Goal: Complete application form

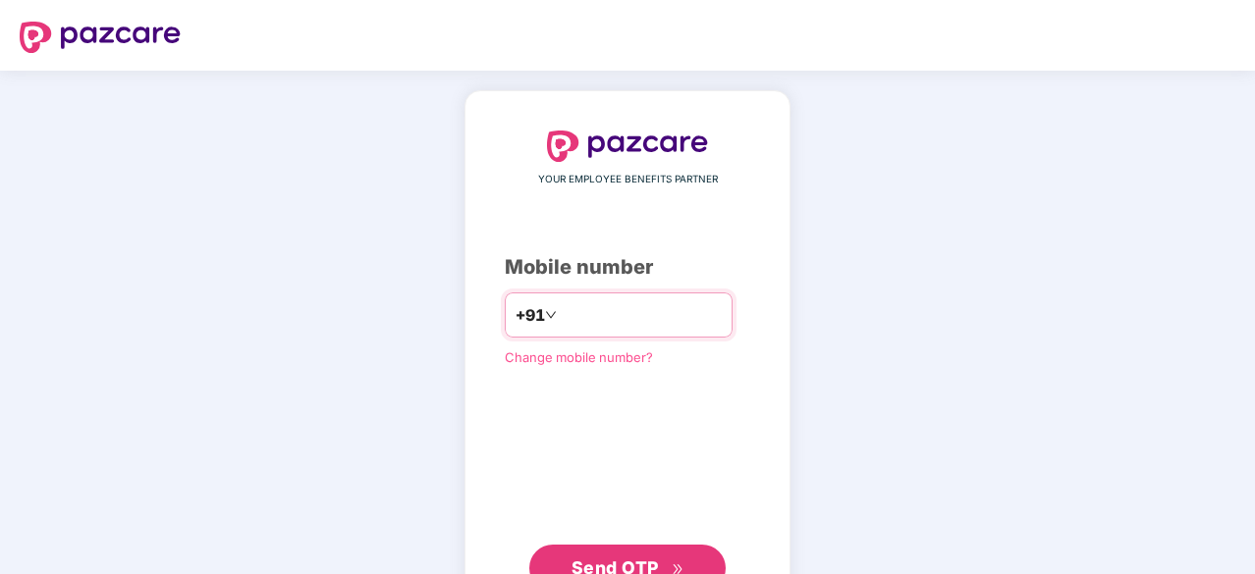
click at [604, 310] on input "number" at bounding box center [641, 314] width 161 height 31
type input "**********"
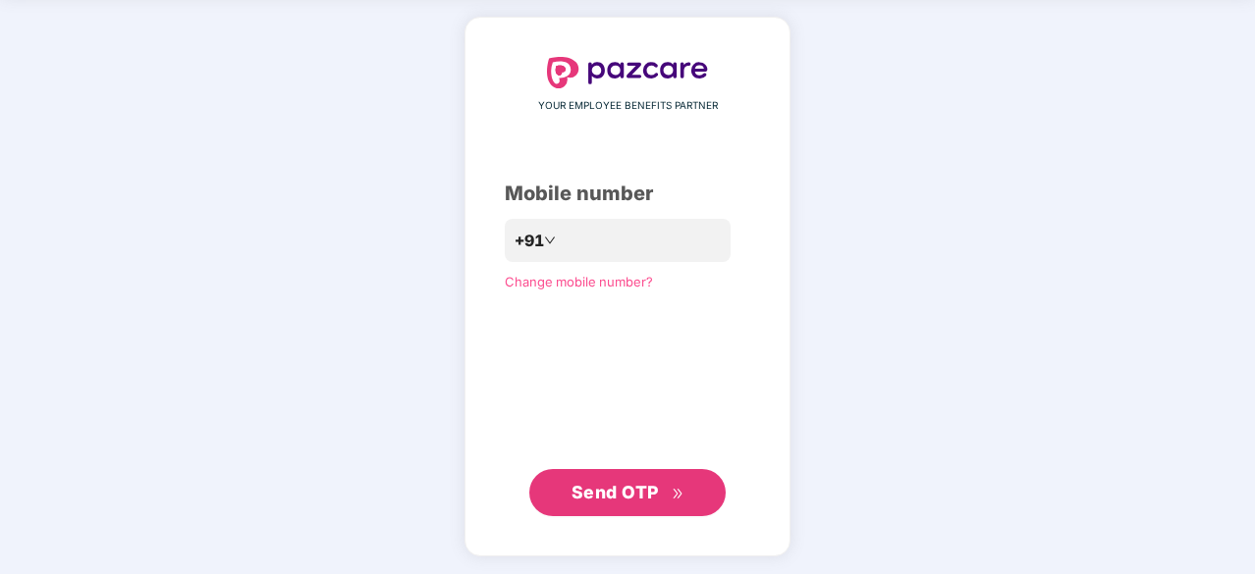
click at [607, 487] on span "Send OTP" at bounding box center [614, 492] width 87 height 21
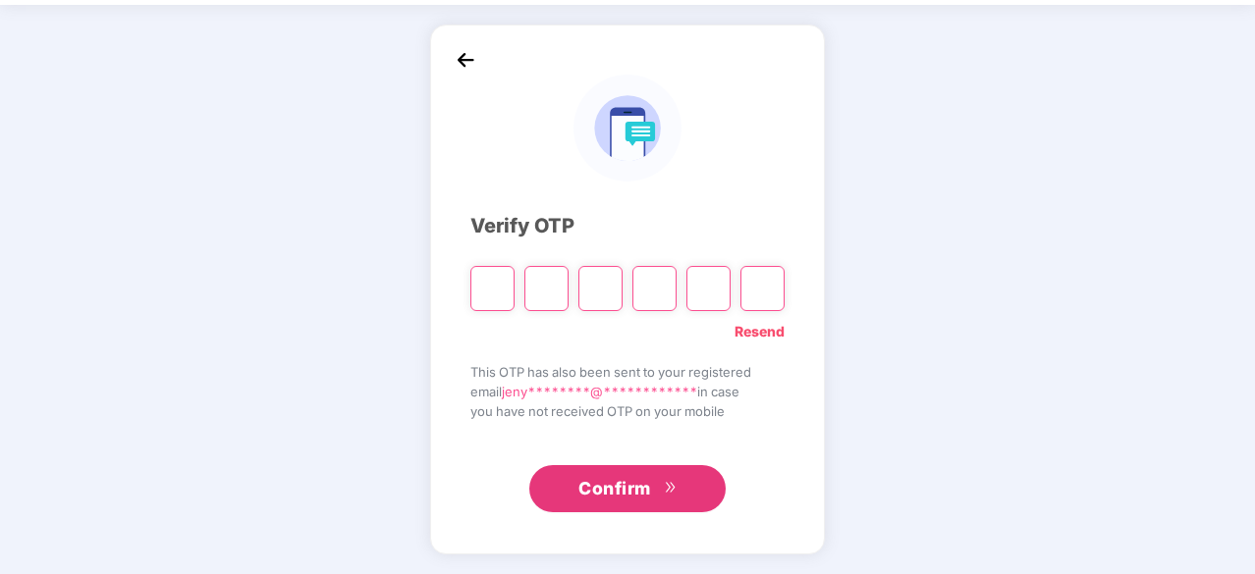
scroll to position [65, 0]
click at [47, 207] on div "**********" at bounding box center [627, 290] width 1255 height 569
click at [501, 278] on input "Please enter verification code. Digit 1" at bounding box center [492, 289] width 44 height 45
paste input "*"
type input "*"
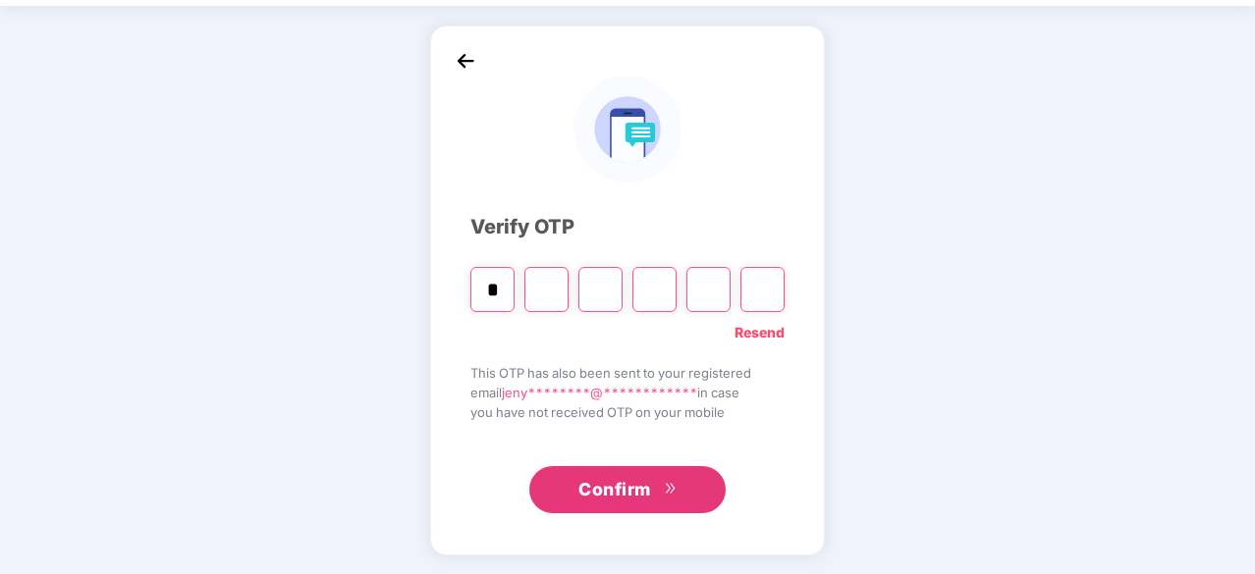
type input "*"
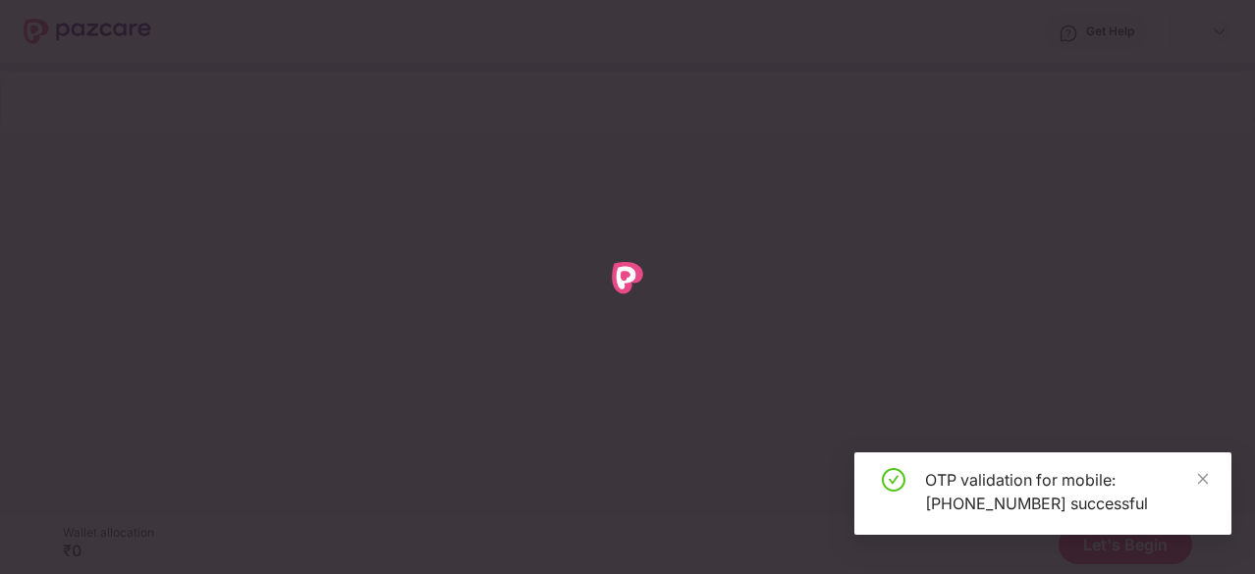
scroll to position [0, 0]
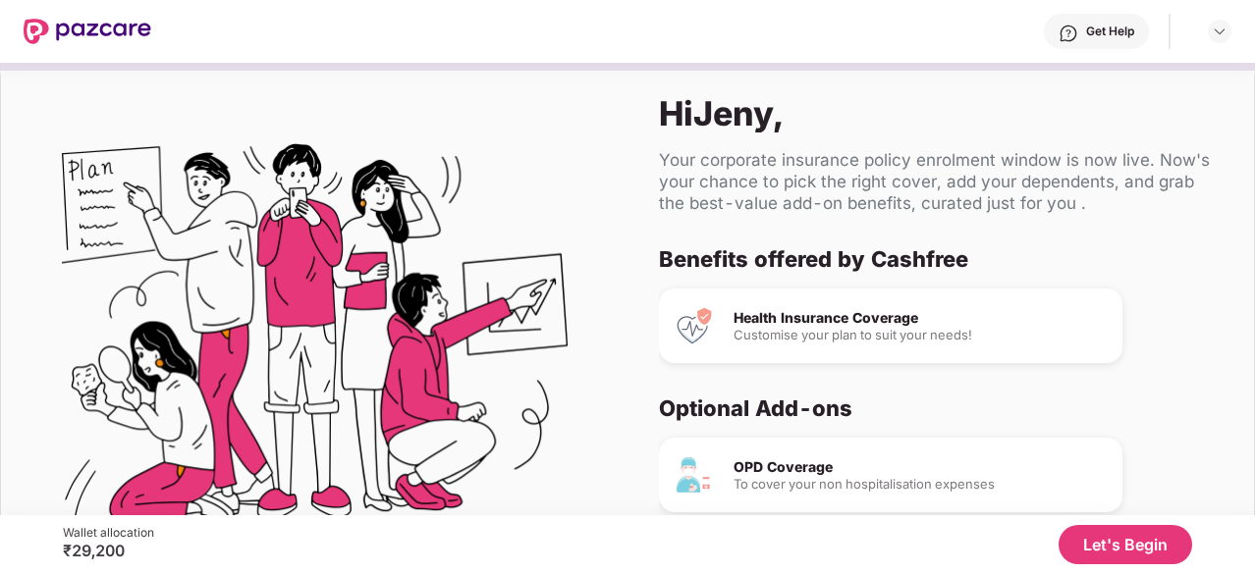
click at [1206, 264] on div "Benefits offered by Cashfree Health Insurance Coverage Customise your plan to s…" at bounding box center [941, 417] width 564 height 345
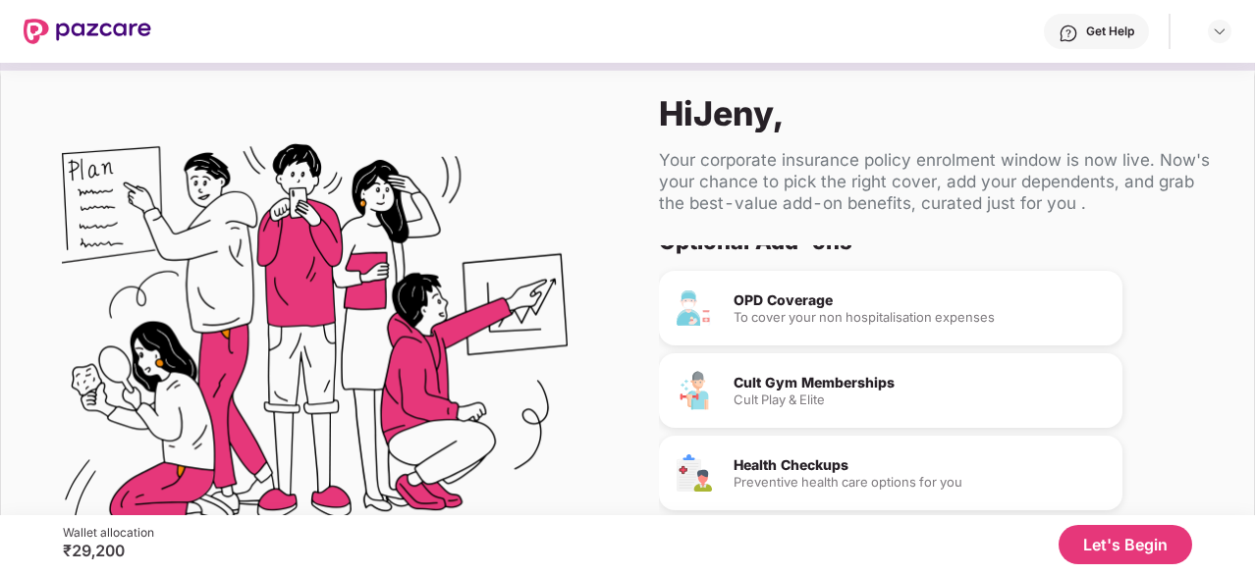
scroll to position [185, 0]
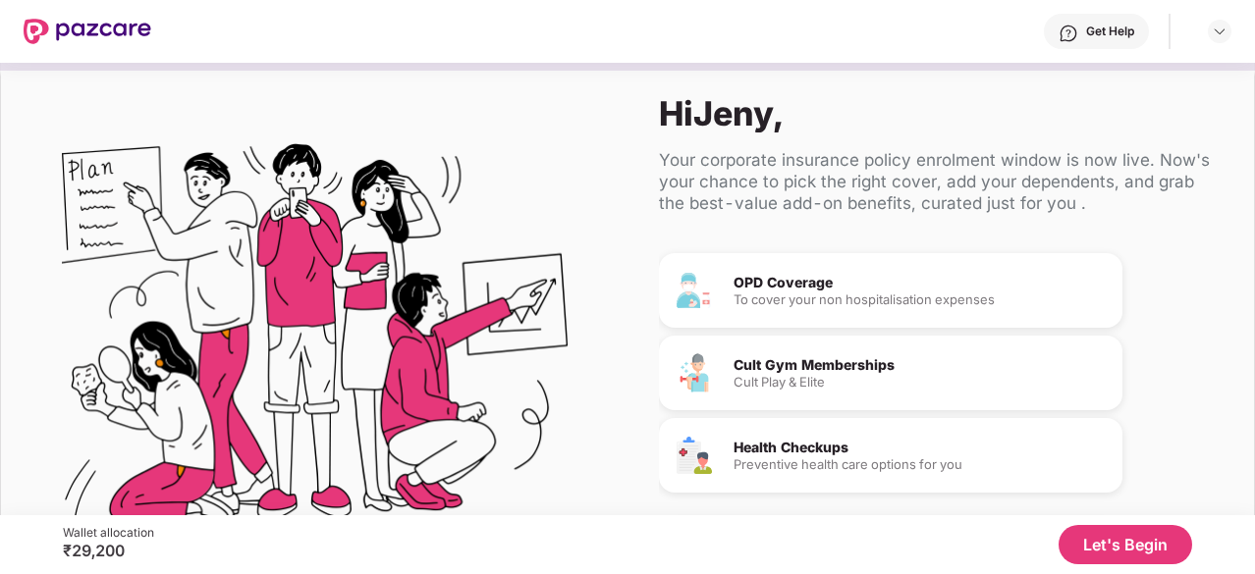
click at [1121, 554] on button "Let's Begin" at bounding box center [1125, 544] width 134 height 39
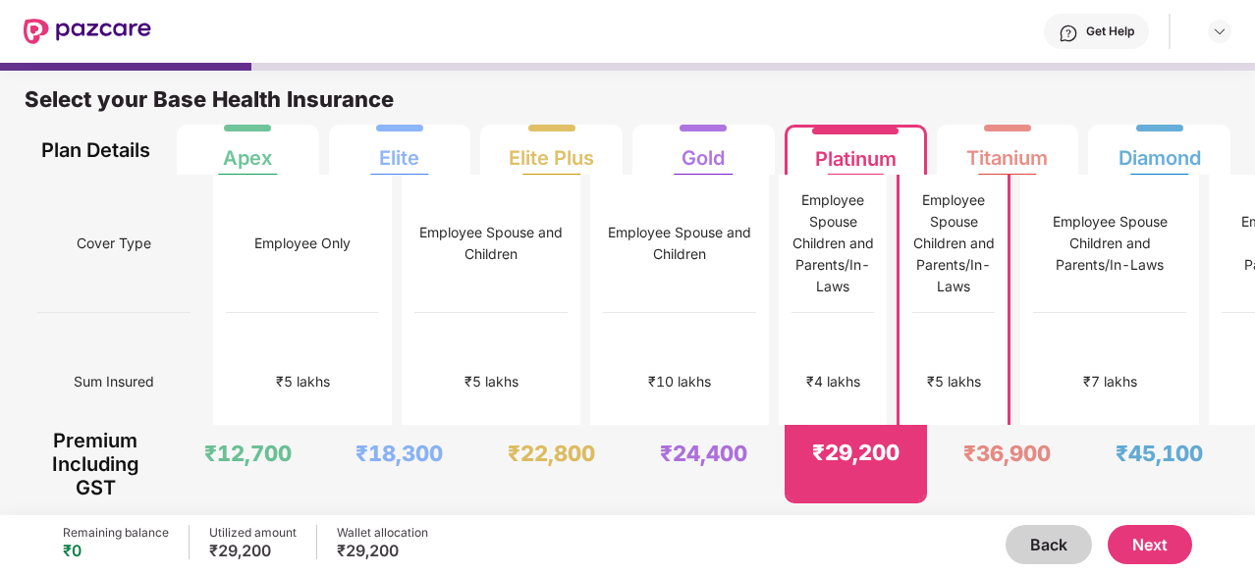
click at [1162, 552] on button "Next" at bounding box center [1150, 544] width 84 height 39
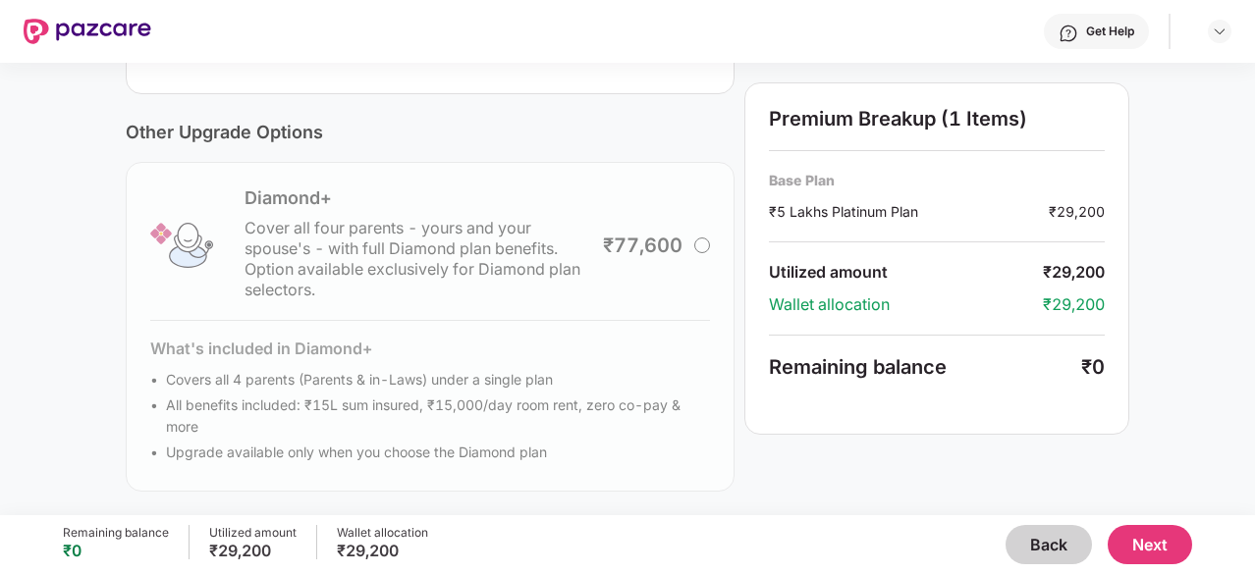
scroll to position [711, 0]
click at [1145, 539] on button "Next" at bounding box center [1150, 544] width 84 height 39
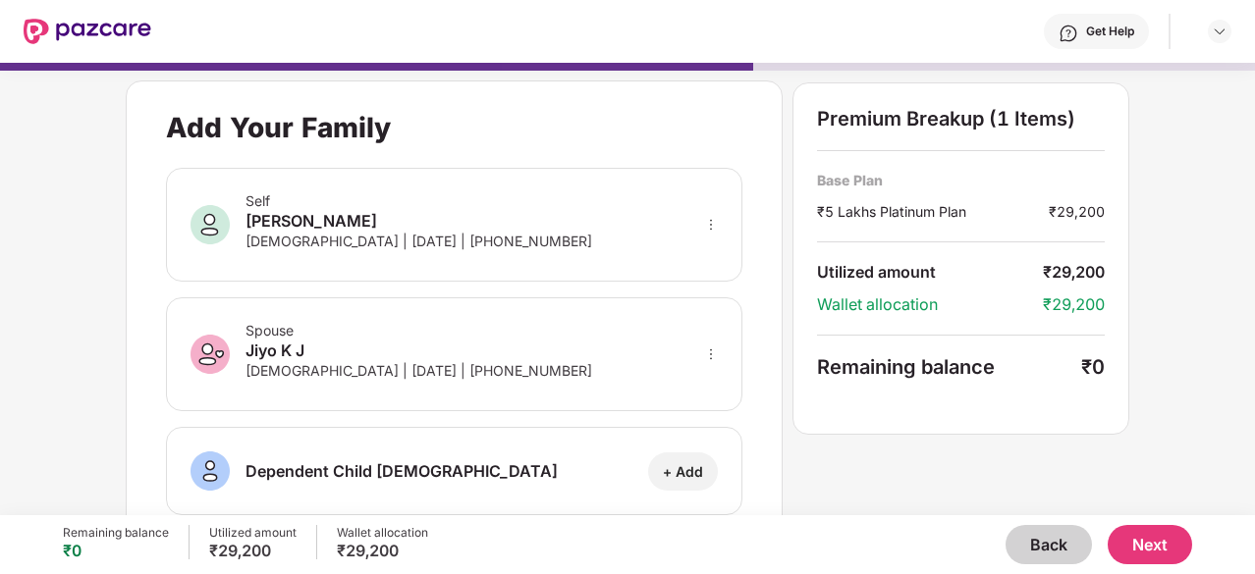
scroll to position [465, 0]
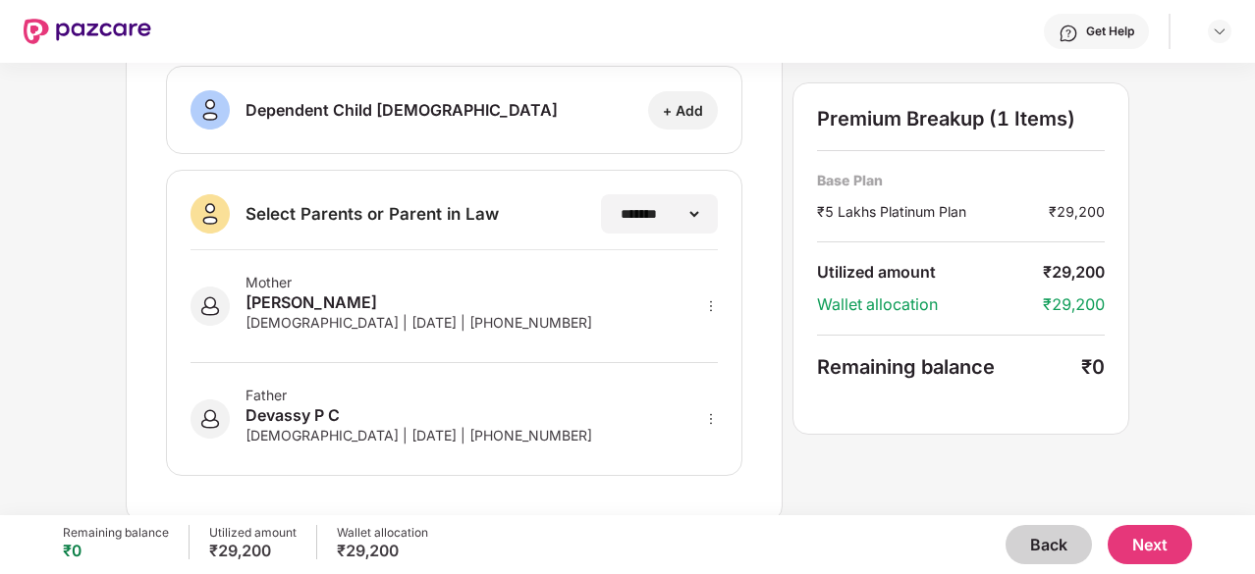
click at [1165, 544] on button "Next" at bounding box center [1150, 544] width 84 height 39
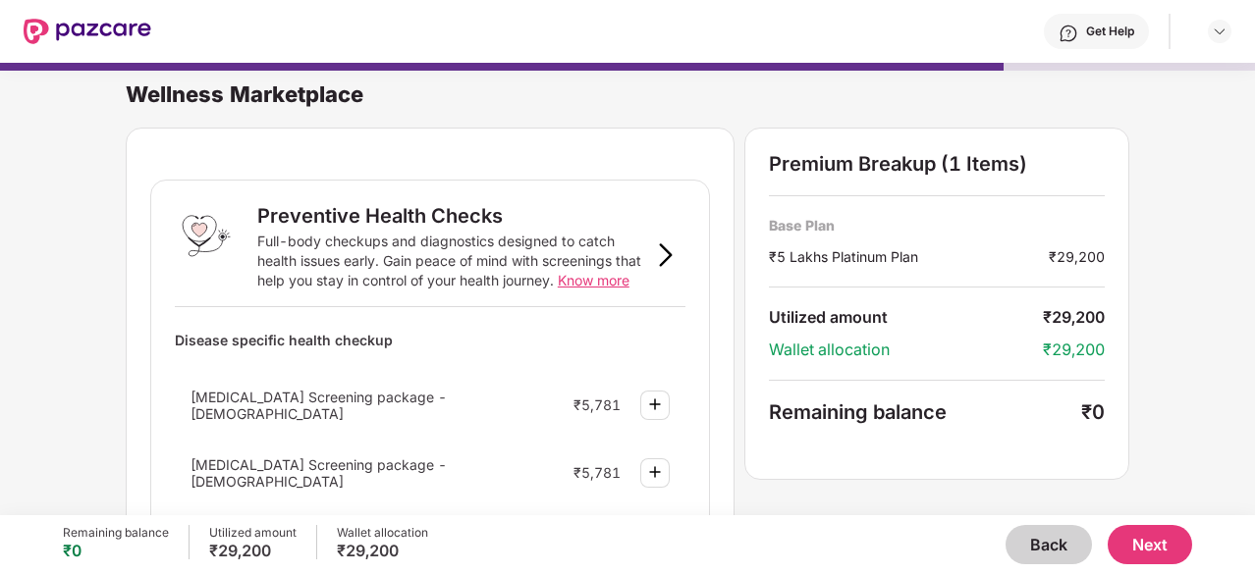
click at [1141, 535] on button "Next" at bounding box center [1150, 544] width 84 height 39
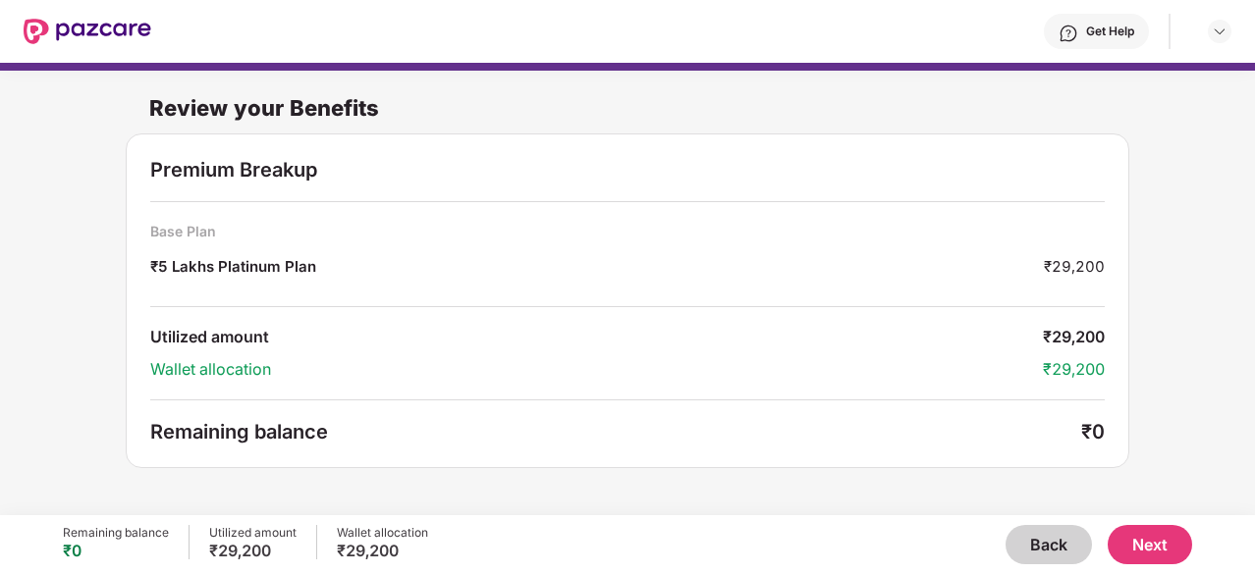
click at [1173, 546] on button "Next" at bounding box center [1150, 544] width 84 height 39
